Goal: Find specific page/section: Find specific page/section

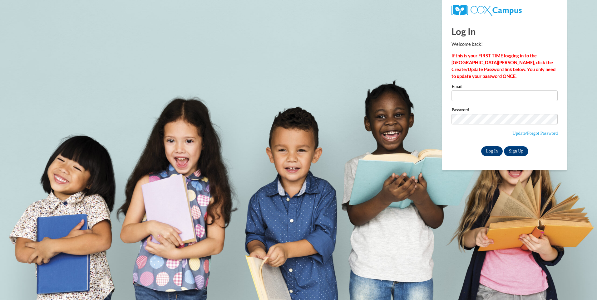
type input "[EMAIL_ADDRESS][DOMAIN_NAME]"
click at [493, 148] on input "Log In" at bounding box center [492, 151] width 22 height 10
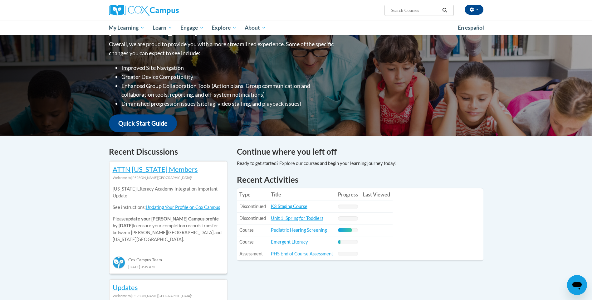
scroll to position [94, 0]
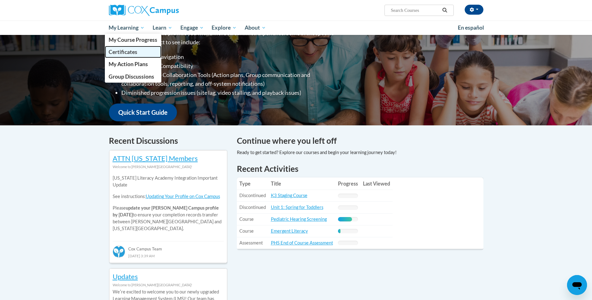
click at [132, 50] on span "Certificates" at bounding box center [123, 52] width 29 height 7
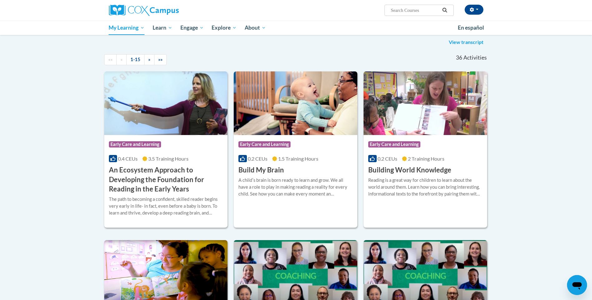
scroll to position [94, 0]
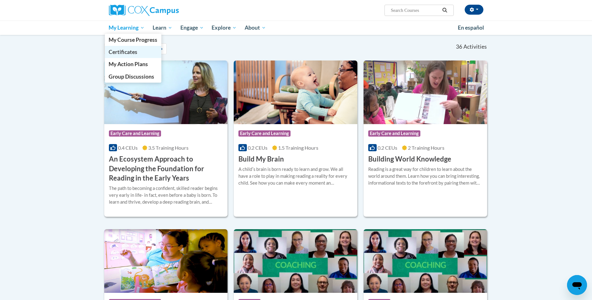
click at [131, 47] on link "Certificates" at bounding box center [133, 52] width 57 height 12
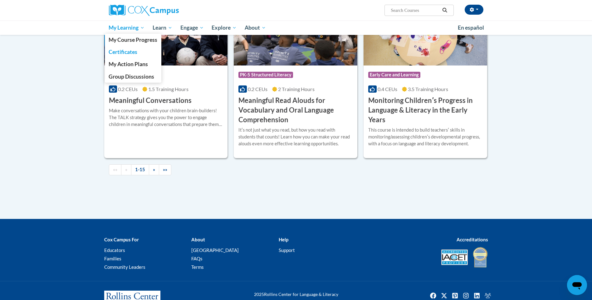
scroll to position [821, 0]
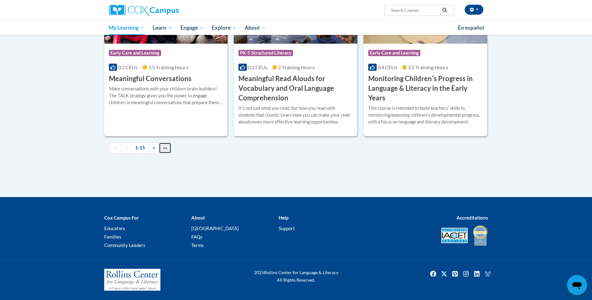
click at [166, 147] on span "»»" at bounding box center [165, 147] width 4 height 5
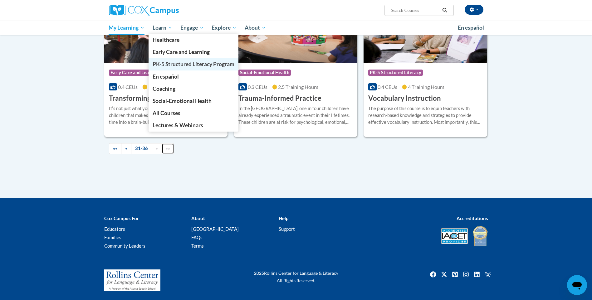
scroll to position [314, 0]
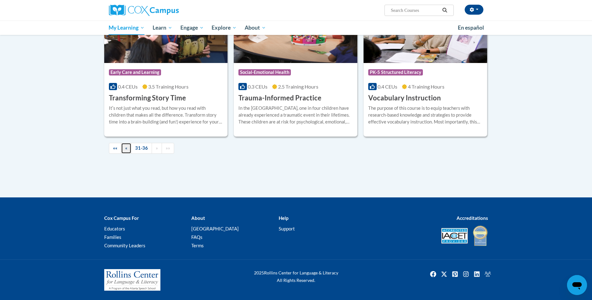
click at [125, 150] on link "«" at bounding box center [126, 148] width 10 height 11
